Goal: Task Accomplishment & Management: Manage account settings

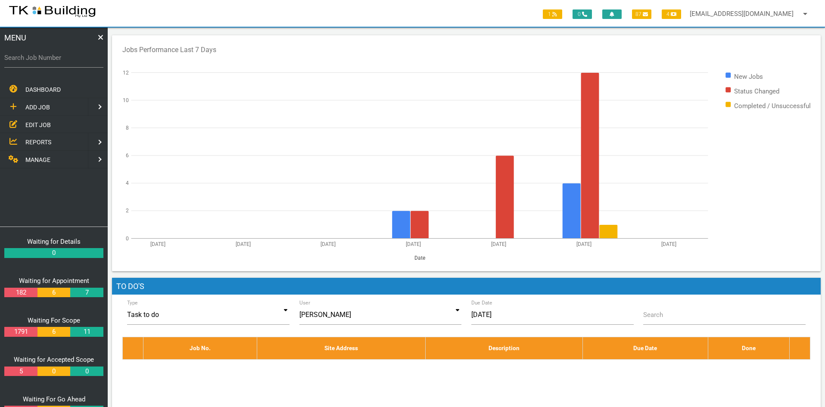
click at [34, 122] on span "EDIT JOB" at bounding box center [37, 124] width 25 height 7
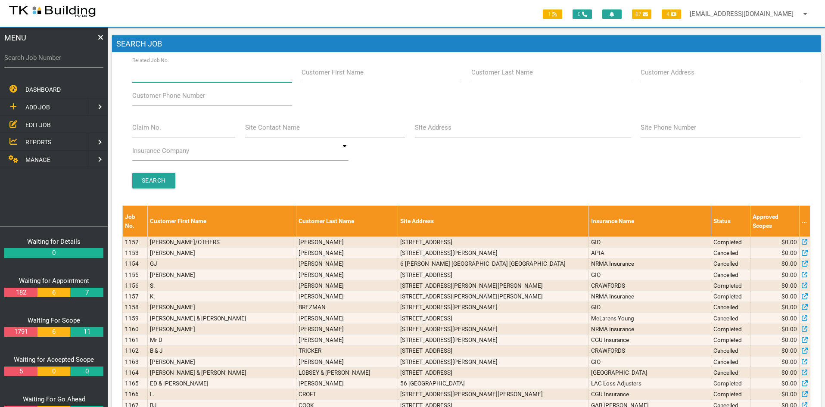
click at [182, 77] on input "Related Job No." at bounding box center [212, 72] width 160 height 20
type input "28115"
click at [152, 177] on input "Search" at bounding box center [153, 181] width 43 height 16
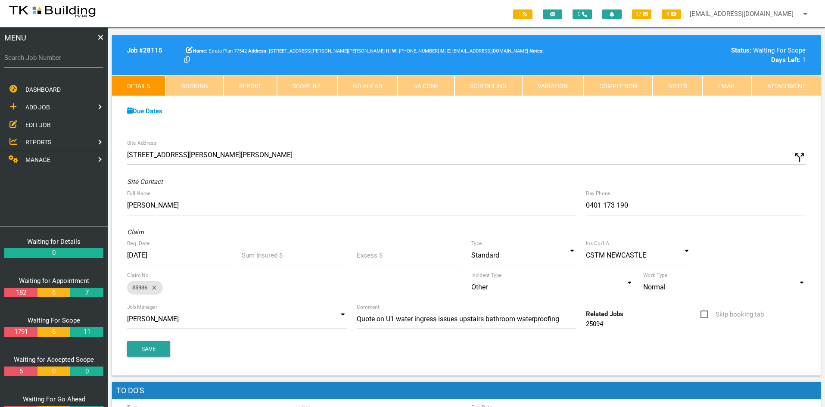
click at [431, 130] on div "Due Dates Waiting for Appointment From [DATE] To [DATE] Waiting For Scope From …" at bounding box center [466, 115] width 708 height 39
click at [690, 83] on link "Notes" at bounding box center [677, 85] width 50 height 21
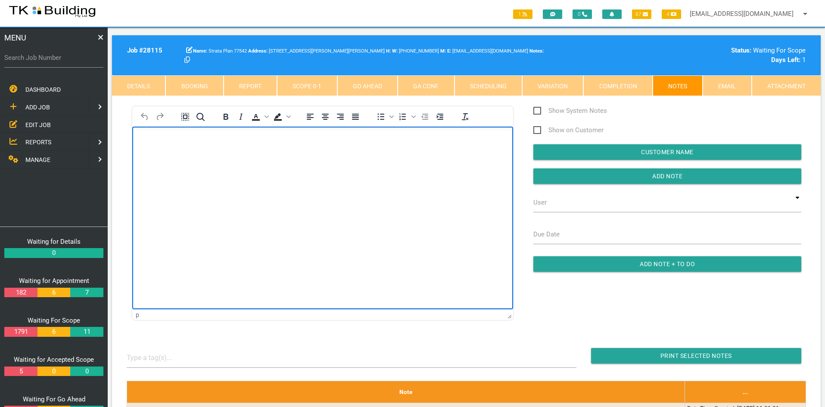
drag, startPoint x: 325, startPoint y: 233, endPoint x: 301, endPoint y: 232, distance: 23.3
click at [301, 166] on html at bounding box center [322, 146] width 381 height 39
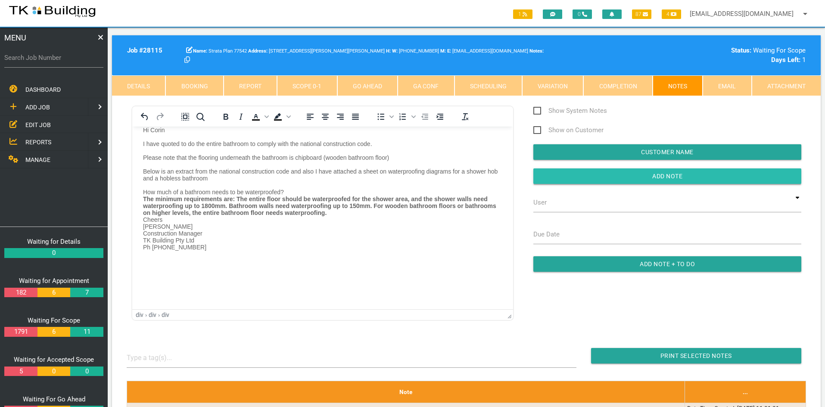
click at [661, 171] on input "button" at bounding box center [667, 176] width 268 height 16
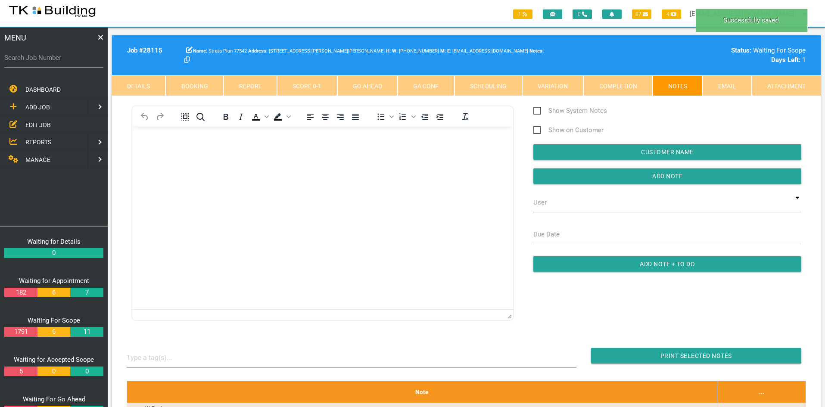
click at [321, 166] on html at bounding box center [322, 146] width 381 height 39
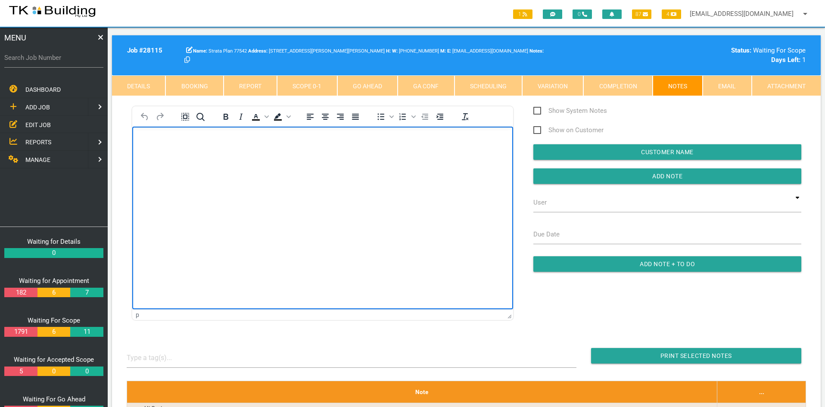
click at [34, 123] on span "EDIT JOB" at bounding box center [37, 124] width 25 height 7
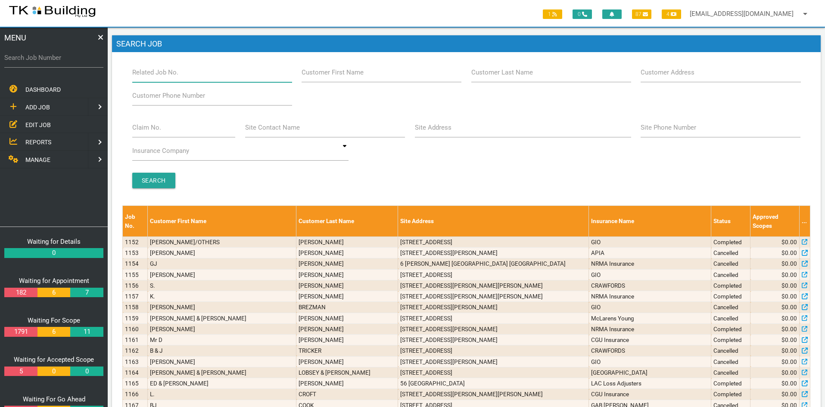
click at [192, 74] on input "Related Job No." at bounding box center [212, 72] width 160 height 20
type input "27924"
drag, startPoint x: 242, startPoint y: 180, endPoint x: 212, endPoint y: 181, distance: 30.6
click at [239, 180] on div "Search" at bounding box center [466, 181] width 678 height 16
click at [161, 179] on input "Search" at bounding box center [153, 181] width 43 height 16
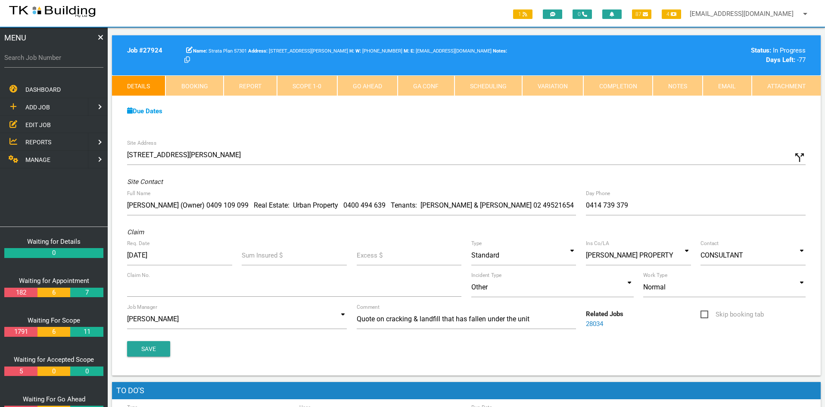
click at [363, 144] on div "Site Address [STREET_ADDRESS][PERSON_NAME] call_split Custom Address Street [GE…" at bounding box center [466, 255] width 708 height 241
click at [684, 87] on link "Notes" at bounding box center [677, 85] width 50 height 21
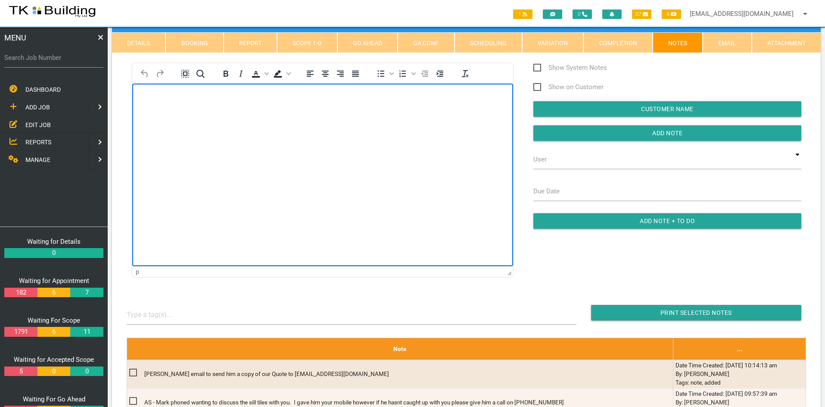
click at [313, 123] on html at bounding box center [322, 103] width 381 height 39
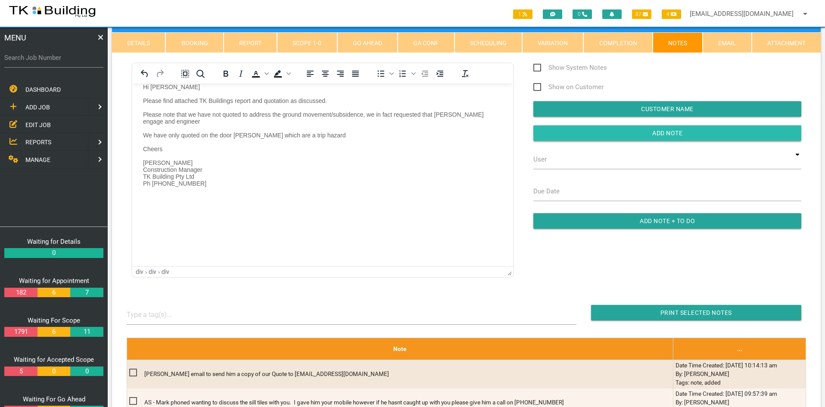
click at [649, 131] on input "button" at bounding box center [667, 133] width 268 height 16
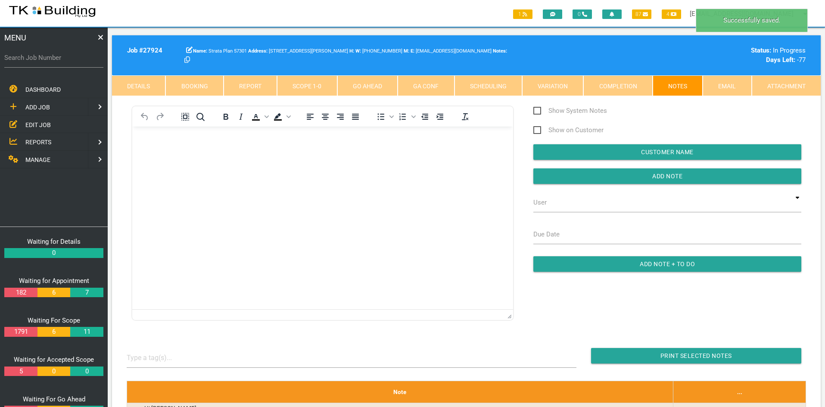
click at [347, 166] on html at bounding box center [322, 146] width 381 height 39
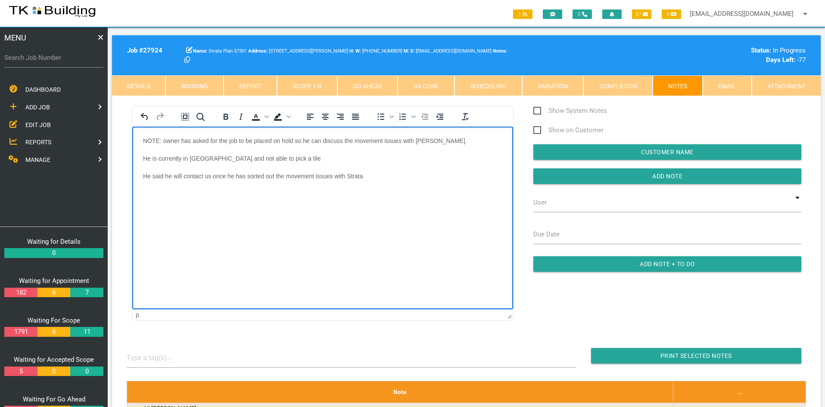
click at [361, 201] on html "NOTE: owner has asked for the job to be placed on hold so he can discuss the mo…" at bounding box center [322, 164] width 381 height 75
click at [399, 177] on p "He said he will contact us once he has sorted out the movement issues with Stra…" at bounding box center [322, 176] width 359 height 7
click at [394, 219] on html "NOTE: owner has asked for the job to be placed on hold so he can discuss the mo…" at bounding box center [322, 173] width 381 height 92
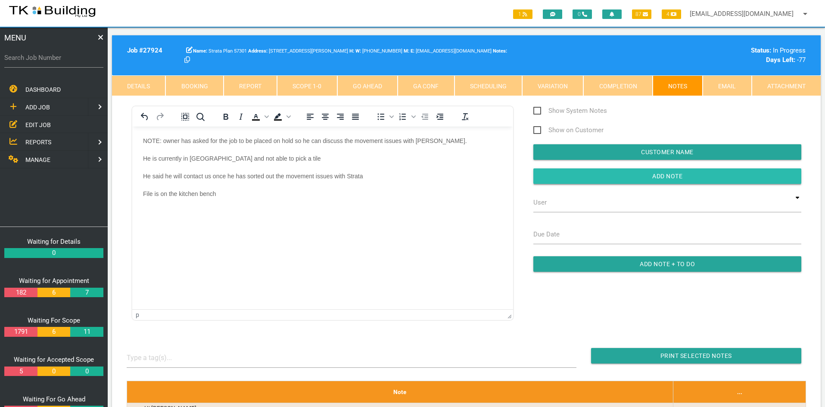
click at [655, 174] on input "button" at bounding box center [667, 176] width 268 height 16
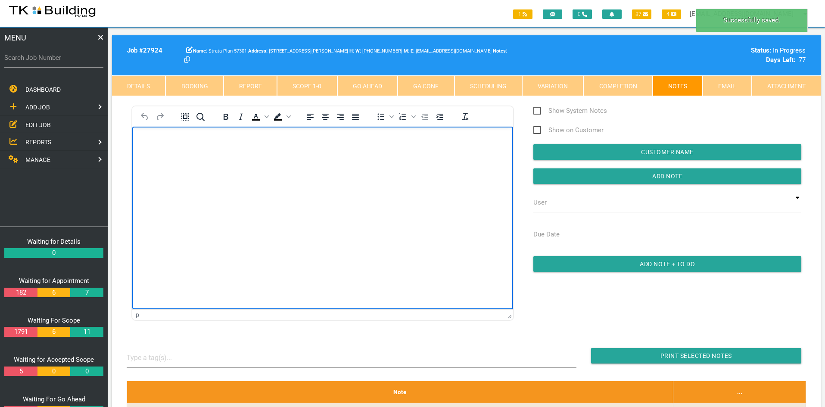
click at [399, 166] on html at bounding box center [322, 146] width 381 height 39
click at [377, 166] on html at bounding box center [322, 146] width 381 height 39
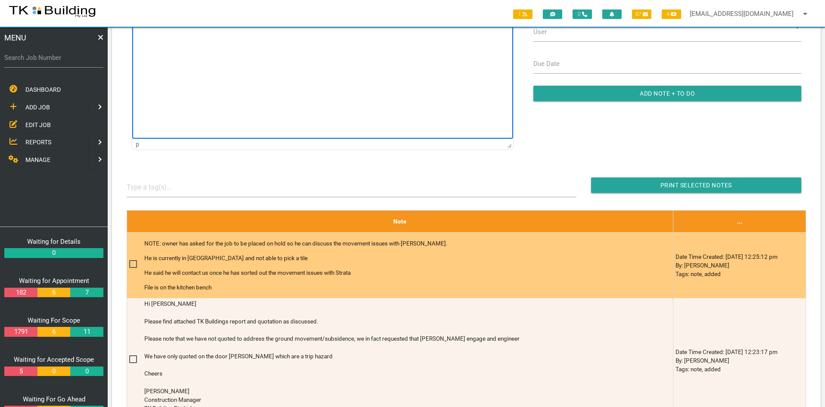
scroll to position [172, 0]
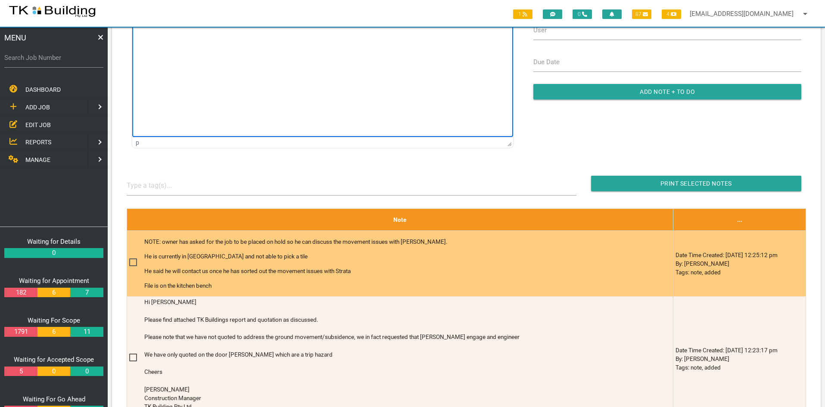
click at [133, 262] on span at bounding box center [136, 262] width 15 height 11
click at [133, 262] on input "checkbox" at bounding box center [132, 260] width 6 height 6
checkbox input "true"
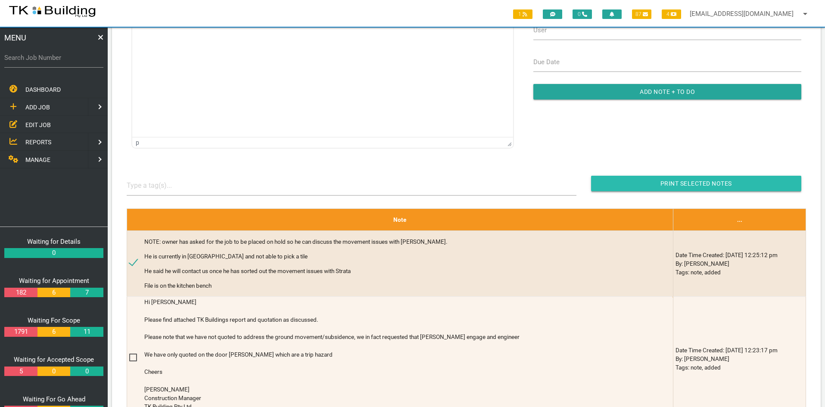
click at [680, 181] on input "button" at bounding box center [696, 184] width 210 height 16
click at [34, 125] on span "EDIT JOB" at bounding box center [37, 124] width 25 height 7
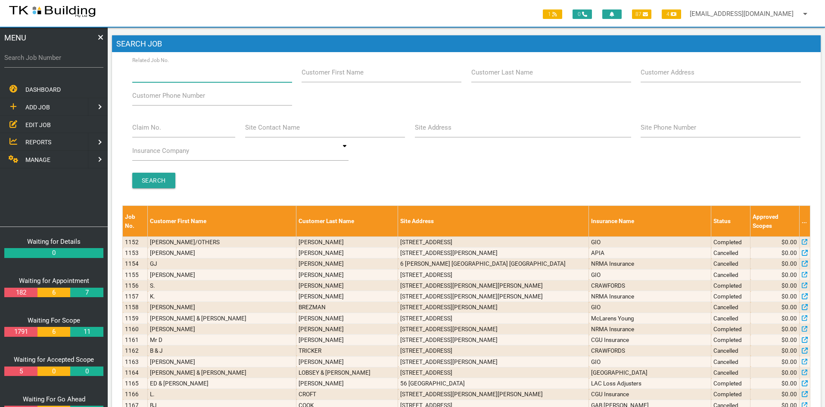
click at [197, 75] on input "Related Job No." at bounding box center [212, 72] width 160 height 20
type input "28047"
click at [156, 173] on input "Search" at bounding box center [153, 181] width 43 height 16
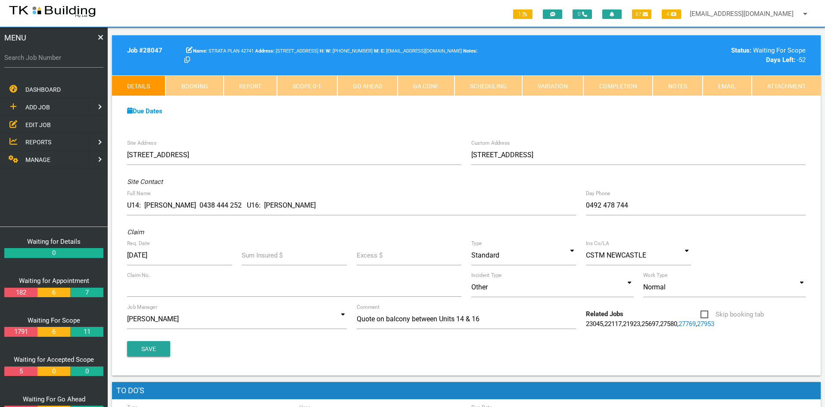
click at [420, 136] on div "Site Address [STREET_ADDRESS] Custom Address [STREET_ADDRESS] [STREET_ADDRESS] …" at bounding box center [466, 255] width 708 height 241
click at [403, 125] on div "Due Dates Waiting for Appointment From [DATE] To [DATE] Waiting For Scope From …" at bounding box center [466, 115] width 708 height 39
click at [668, 82] on link "Notes" at bounding box center [677, 85] width 50 height 21
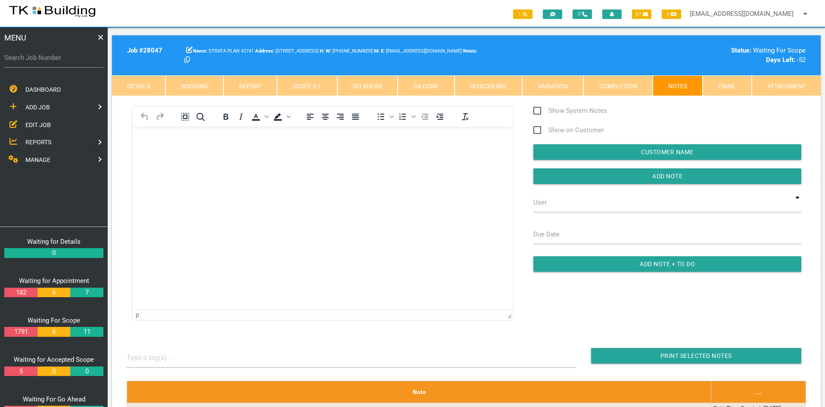
click at [308, 166] on html at bounding box center [322, 146] width 381 height 39
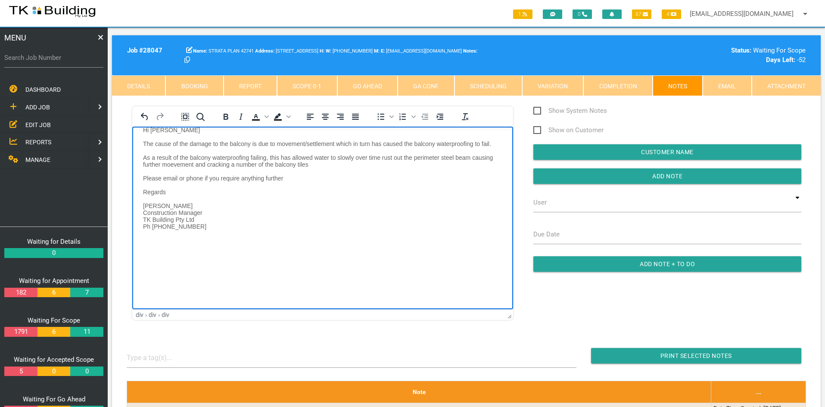
click at [371, 241] on html "Hi [PERSON_NAME] The cause of the damage to the balcony is due to movement/sett…" at bounding box center [322, 184] width 381 height 114
click at [652, 175] on input "Add Note" at bounding box center [667, 176] width 268 height 16
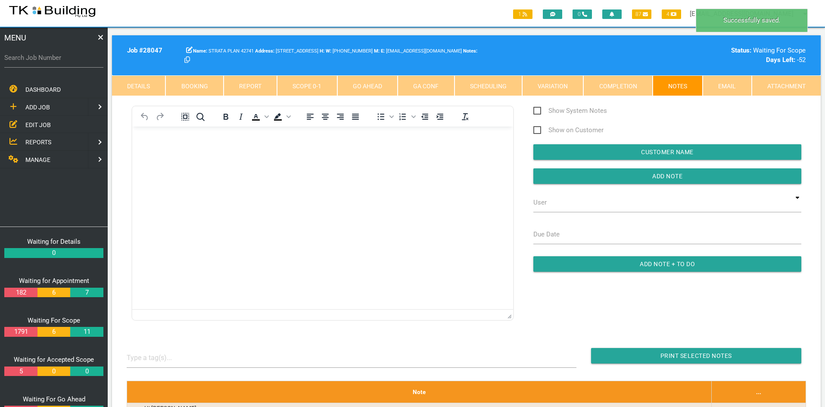
click at [340, 166] on html at bounding box center [322, 146] width 381 height 39
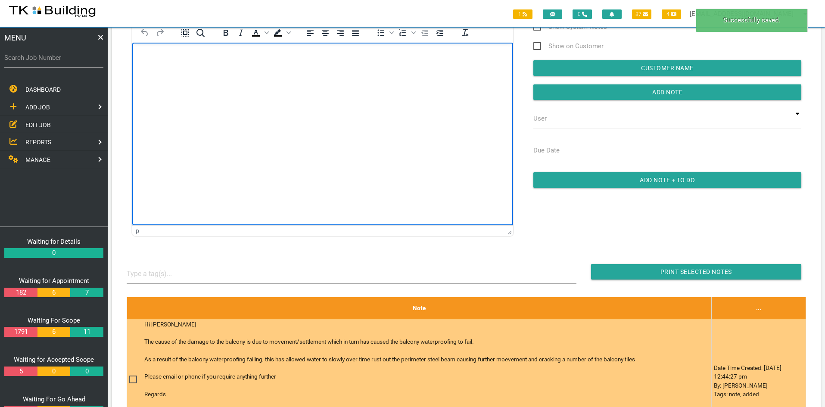
scroll to position [86, 0]
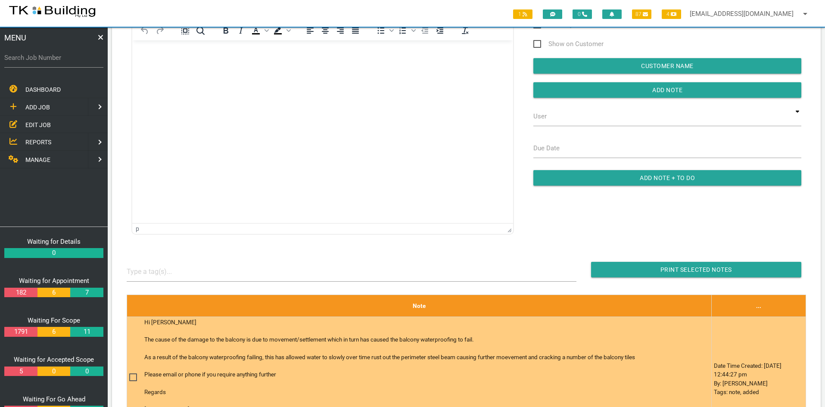
click at [134, 376] on span at bounding box center [136, 377] width 15 height 11
click at [134, 376] on input "checkbox" at bounding box center [132, 375] width 6 height 6
checkbox input "true"
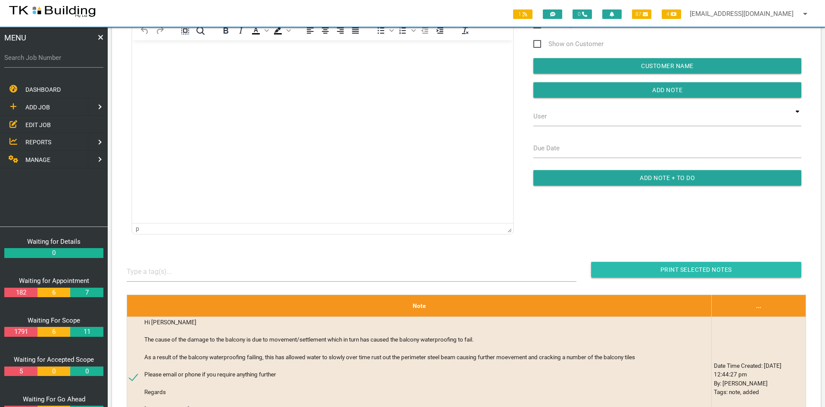
click at [677, 270] on input "Print Selected Notes" at bounding box center [696, 270] width 210 height 16
